Goal: Transaction & Acquisition: Purchase product/service

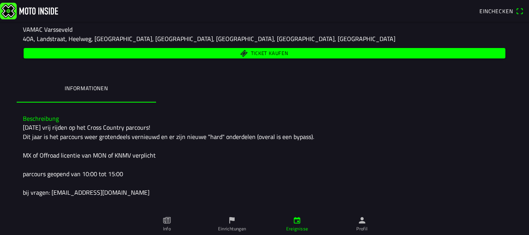
scroll to position [83, 0]
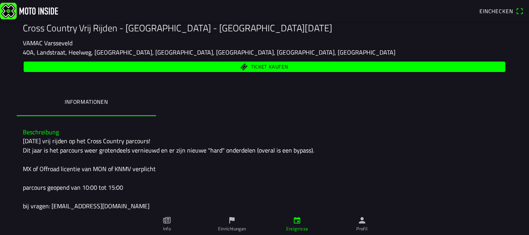
click at [251, 65] on span "Ticket kaufen" at bounding box center [270, 66] width 38 height 5
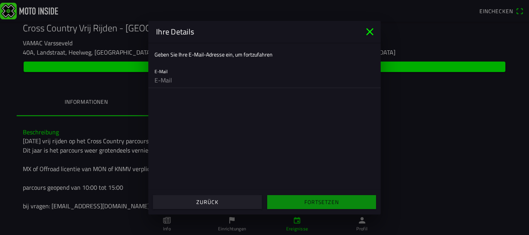
click at [185, 82] on input "email" at bounding box center [265, 80] width 220 height 16
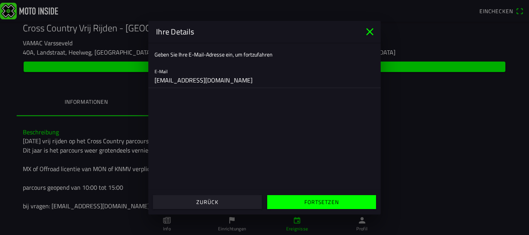
type input "chris22web@web.de"
click at [291, 199] on span "Fortsetzen" at bounding box center [321, 202] width 97 height 14
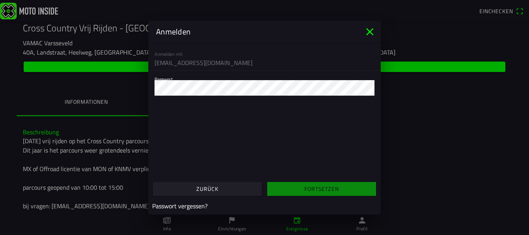
click at [188, 78] on div "Passwort" at bounding box center [265, 83] width 220 height 25
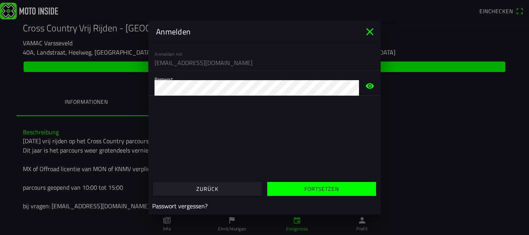
click at [0, 0] on slot "Fortsetzen" at bounding box center [0, 0] width 0 height 0
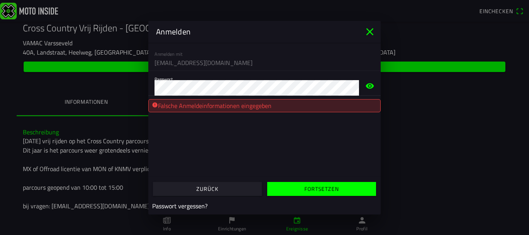
click at [293, 183] on span "button" at bounding box center [321, 189] width 97 height 14
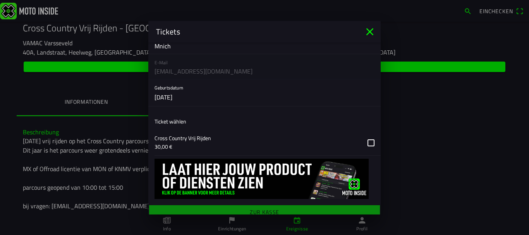
scroll to position [65, 0]
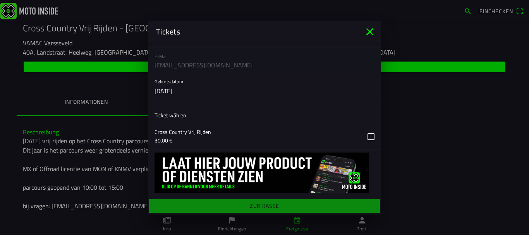
click at [365, 138] on button "button" at bounding box center [268, 136] width 226 height 25
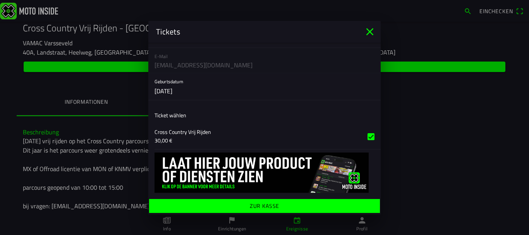
click at [291, 205] on span "Zur Kasse" at bounding box center [264, 206] width 219 height 14
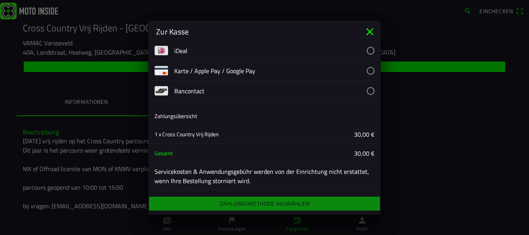
scroll to position [0, 0]
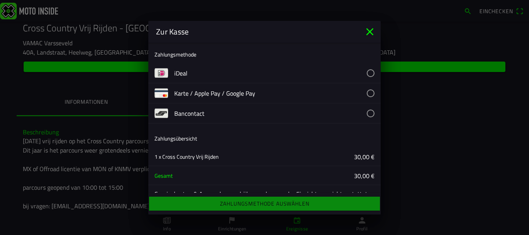
click at [365, 95] on button "button" at bounding box center [277, 93] width 207 height 20
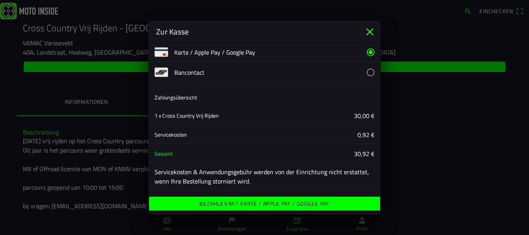
scroll to position [41, 0]
click at [239, 204] on ion-label "Bezahlen mit Karte / Apple Pay / Google Pay" at bounding box center [265, 203] width 130 height 5
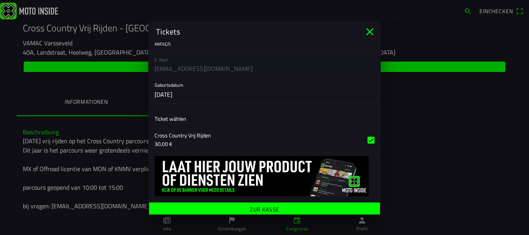
scroll to position [65, 0]
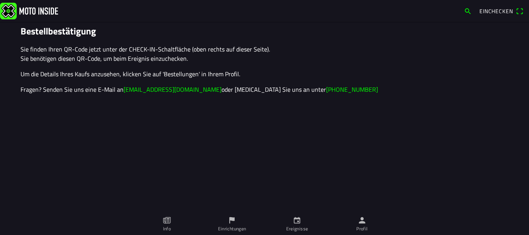
click at [361, 220] on icon "person" at bounding box center [362, 220] width 9 height 9
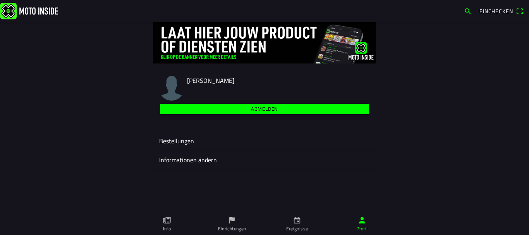
click at [485, 9] on span "Einchecken" at bounding box center [496, 11] width 33 height 8
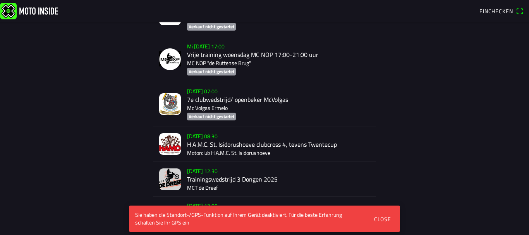
scroll to position [2671, 0]
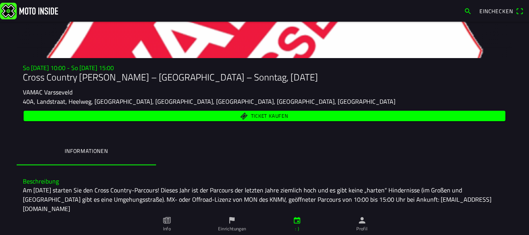
scroll to position [66, 0]
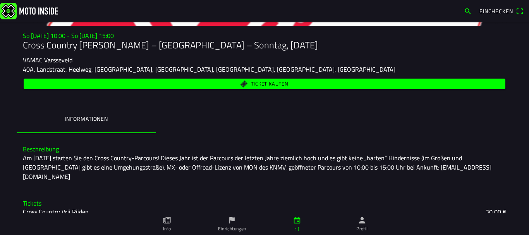
click at [492, 8] on font "Einchecken" at bounding box center [496, 11] width 33 height 8
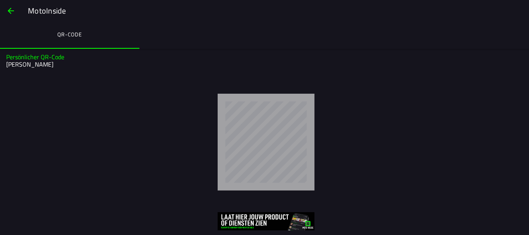
scroll to position [7, 0]
